Goal: Download file/media

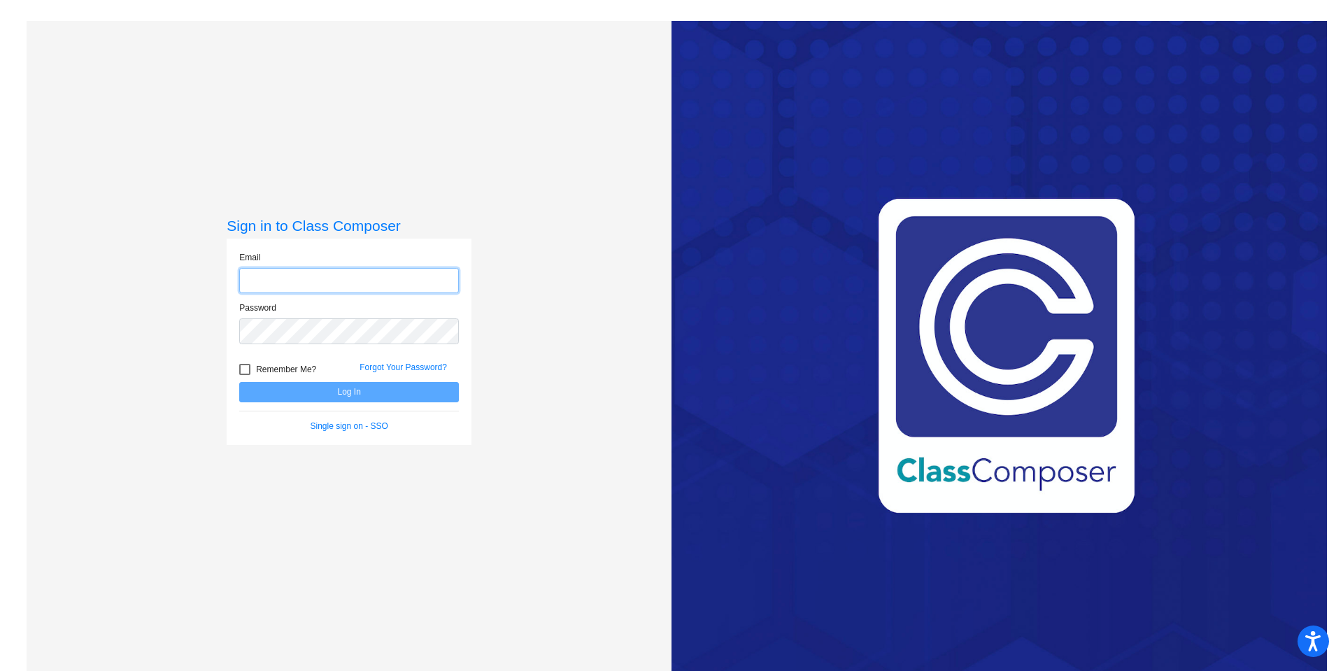
type input "[EMAIL_ADDRESS][DOMAIN_NAME]"
click at [413, 386] on button "Log In" at bounding box center [349, 392] width 220 height 20
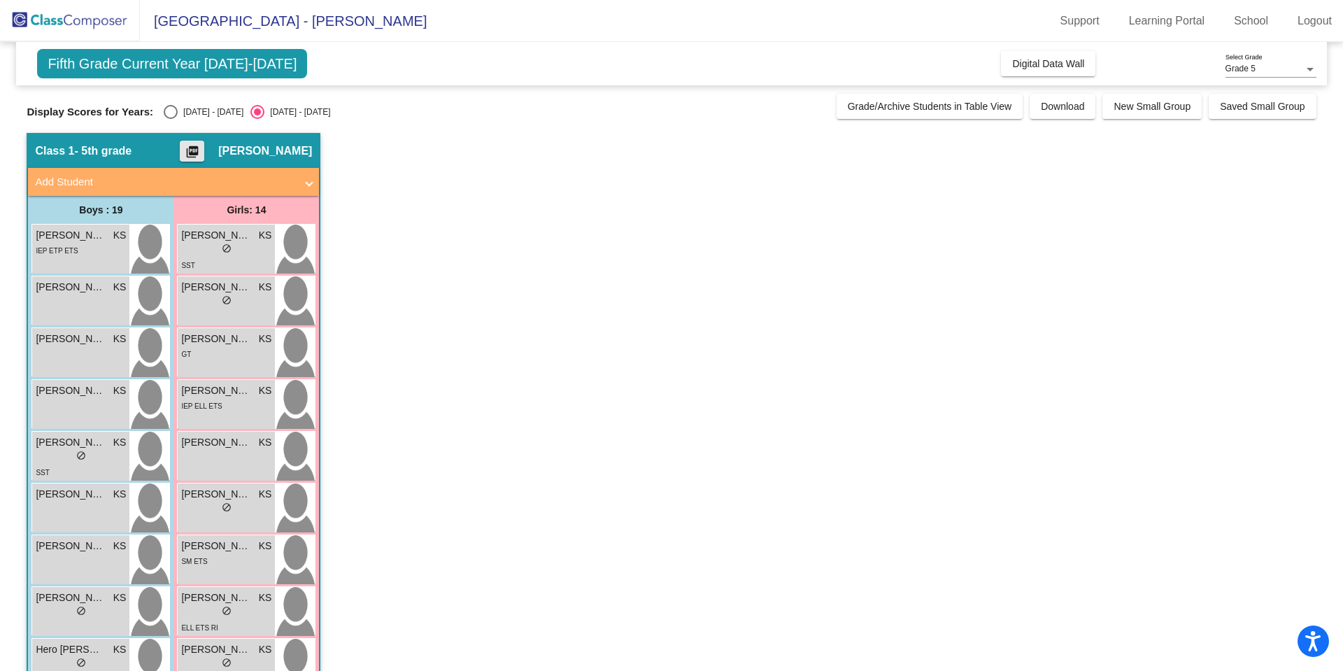
click at [194, 147] on button "picture_as_pdf" at bounding box center [192, 151] width 24 height 21
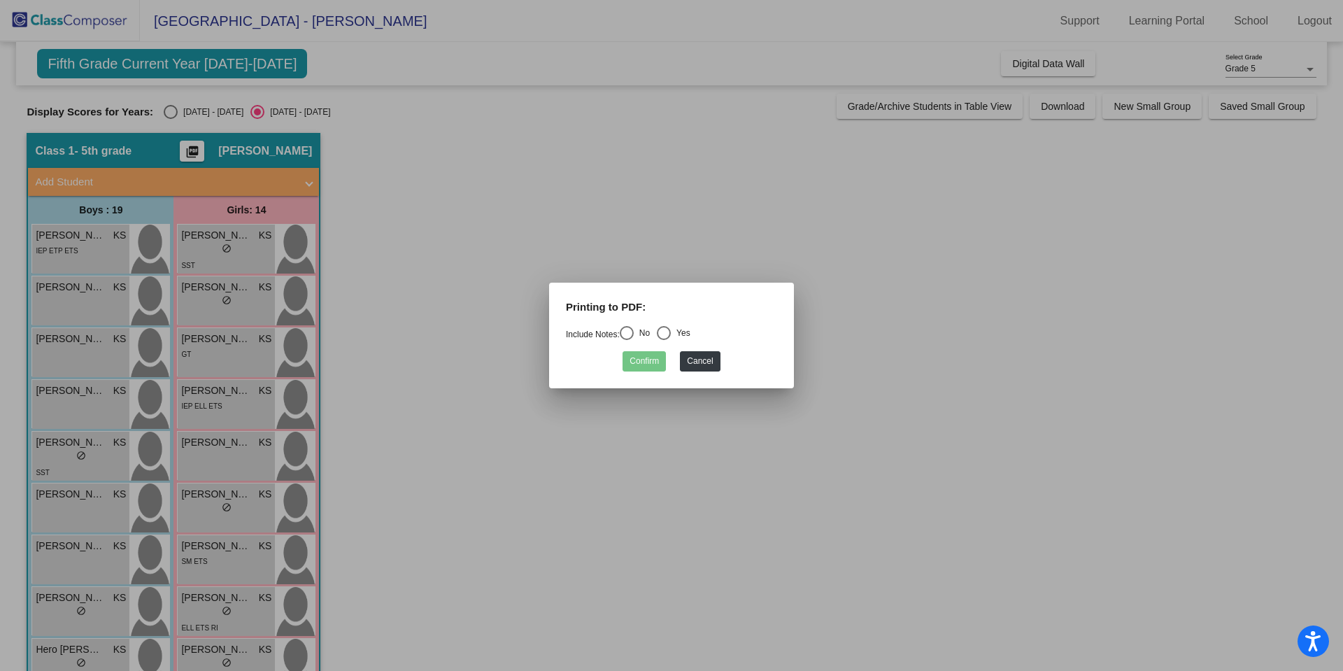
click at [634, 332] on div "Select an option" at bounding box center [627, 333] width 14 height 14
click at [627, 340] on input "No" at bounding box center [626, 340] width 1 height 1
radio input "true"
click at [647, 360] on button "Confirm" at bounding box center [644, 361] width 43 height 20
